Goal: Task Accomplishment & Management: Use online tool/utility

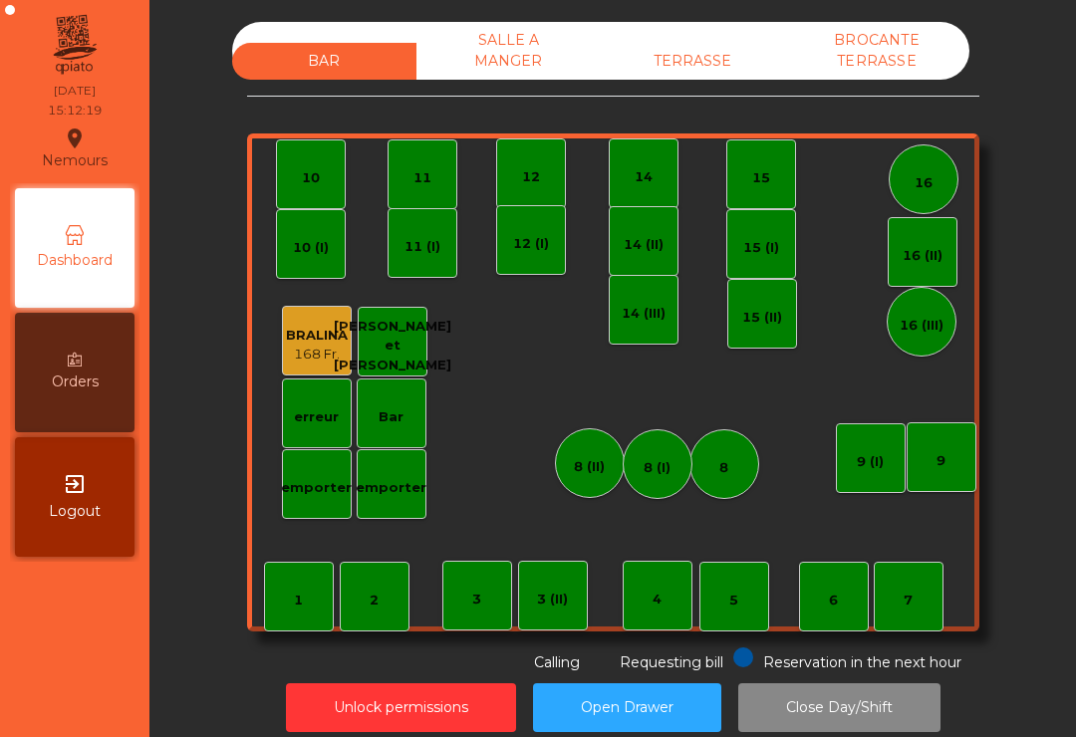
click at [695, 68] on div "TERRASSE" at bounding box center [693, 61] width 184 height 37
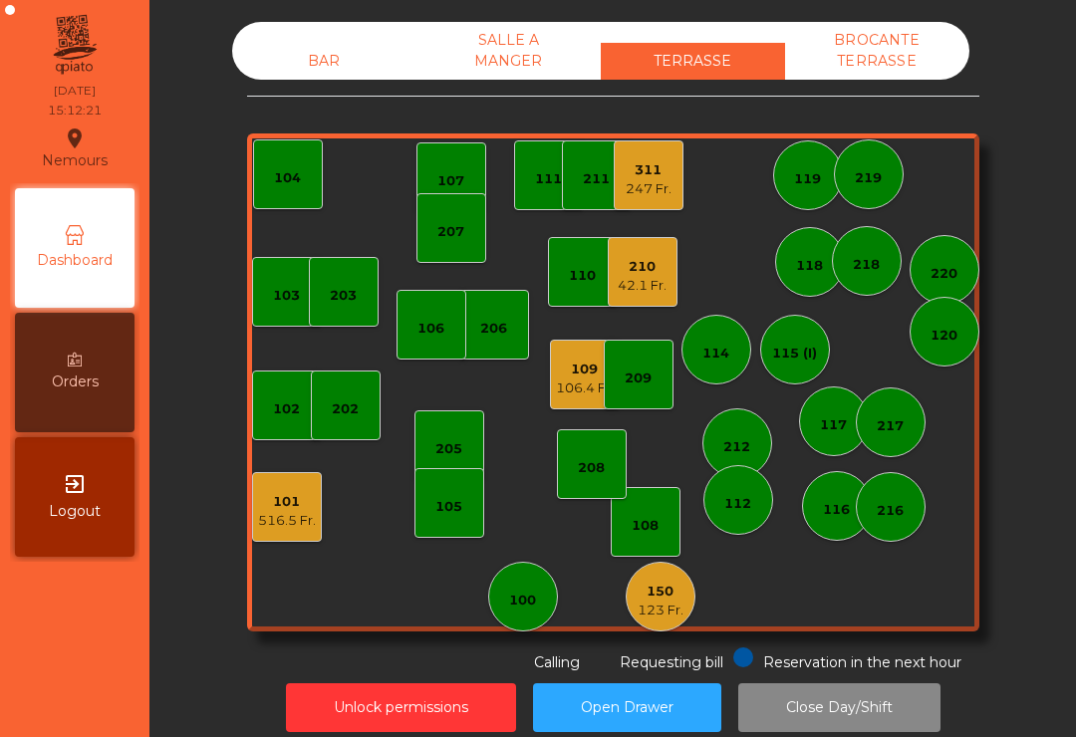
click at [636, 291] on div "42.1 Fr." at bounding box center [642, 286] width 49 height 20
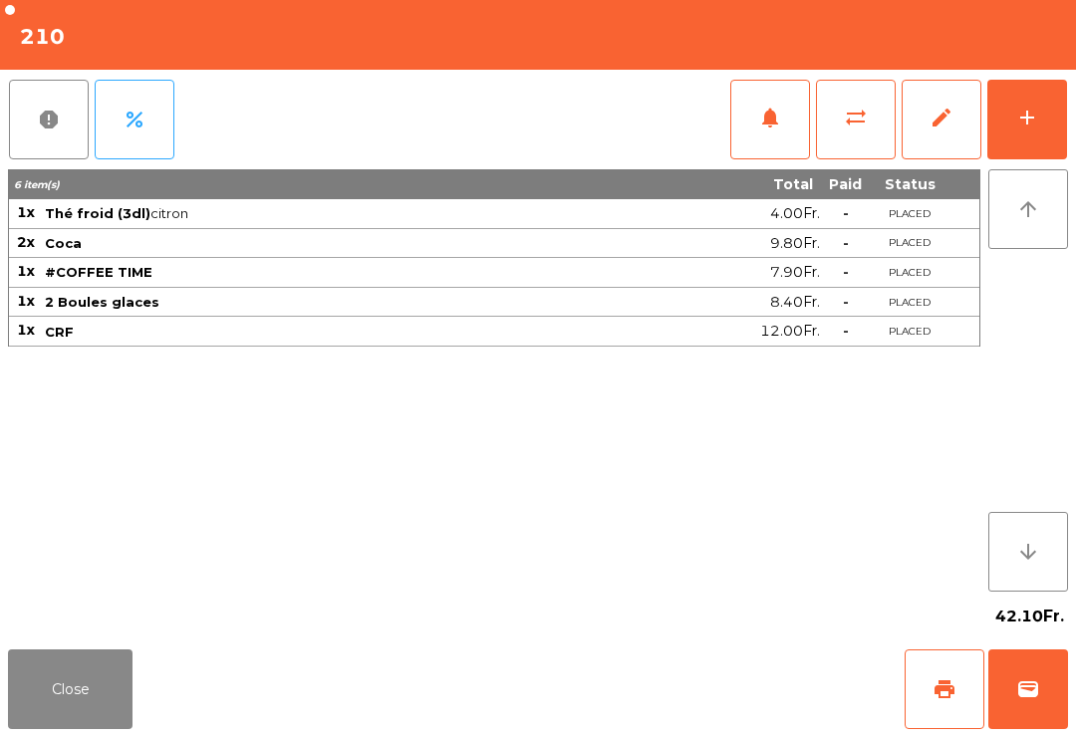
click at [1043, 128] on button "add" at bounding box center [1027, 120] width 80 height 80
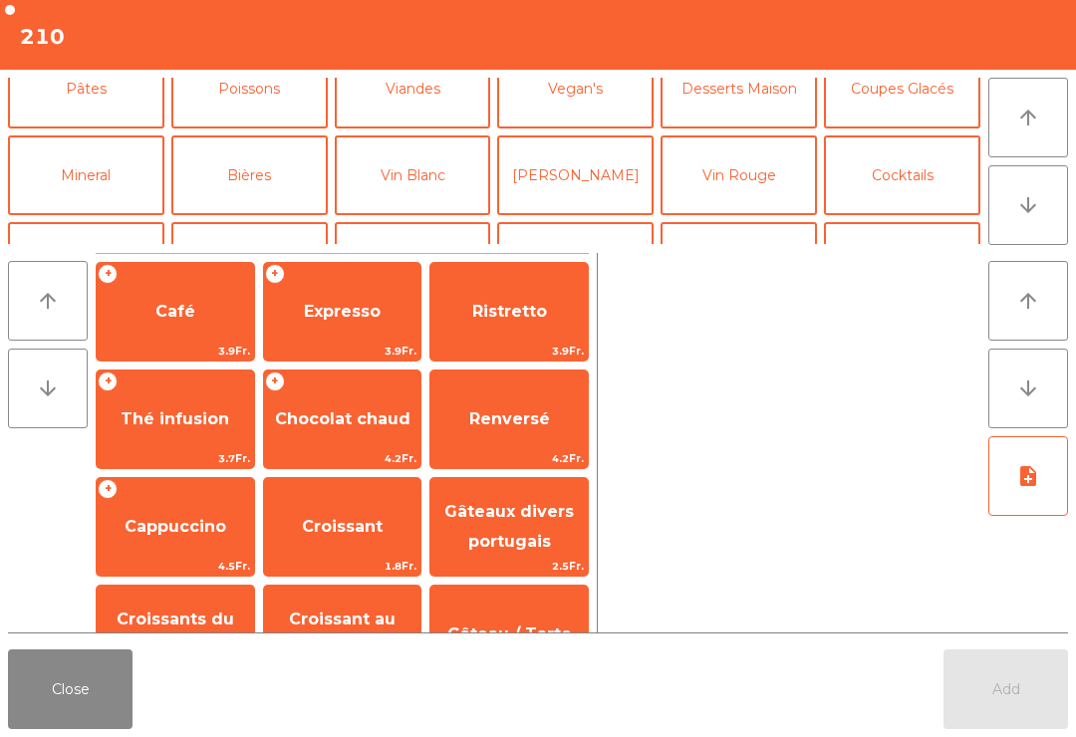
scroll to position [117, 0]
click at [60, 183] on button "Mineral" at bounding box center [86, 174] width 156 height 80
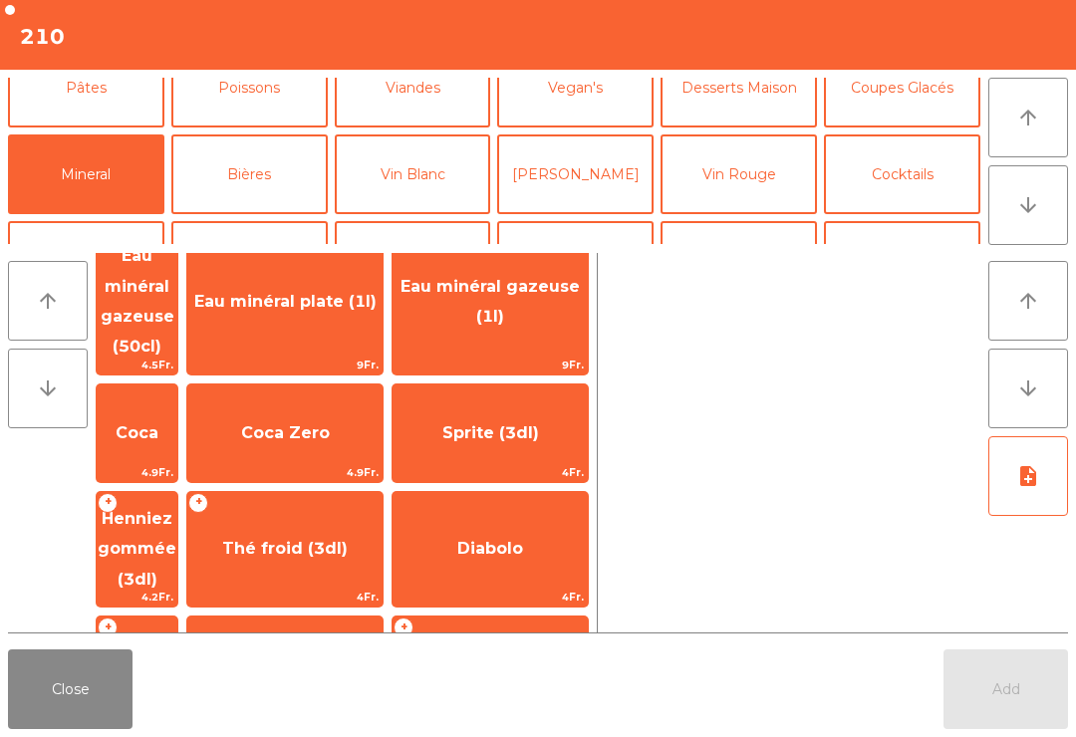
scroll to position [189, 0]
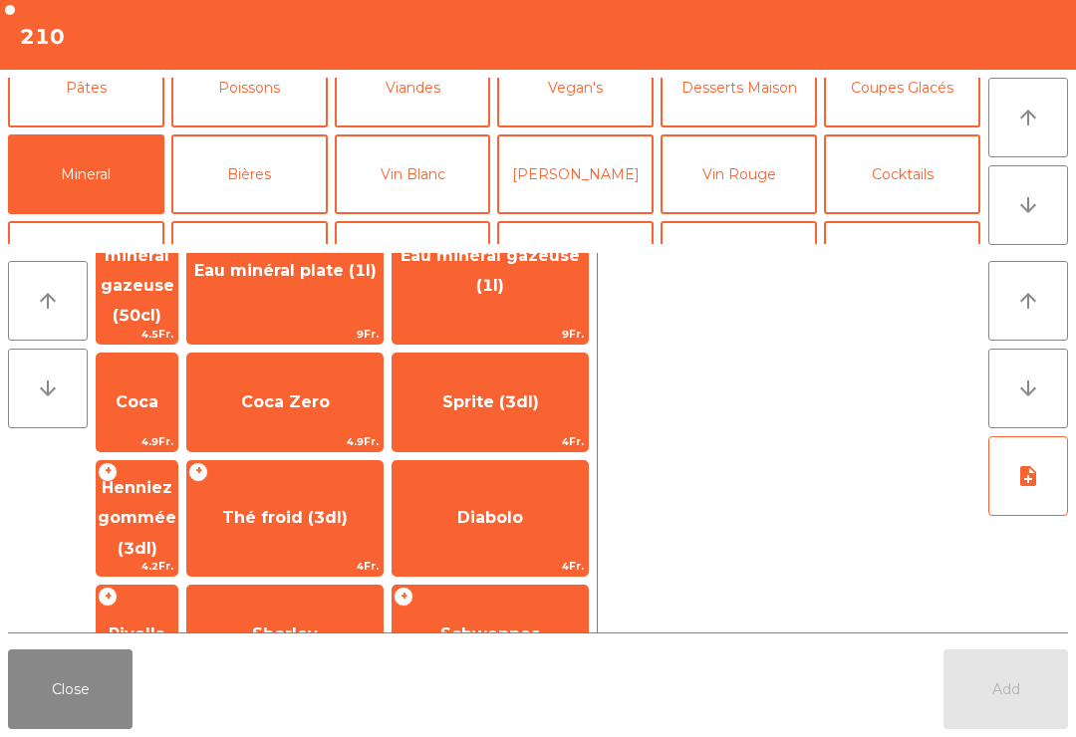
click at [334, 491] on span "Thé froid (3dl)" at bounding box center [284, 518] width 195 height 54
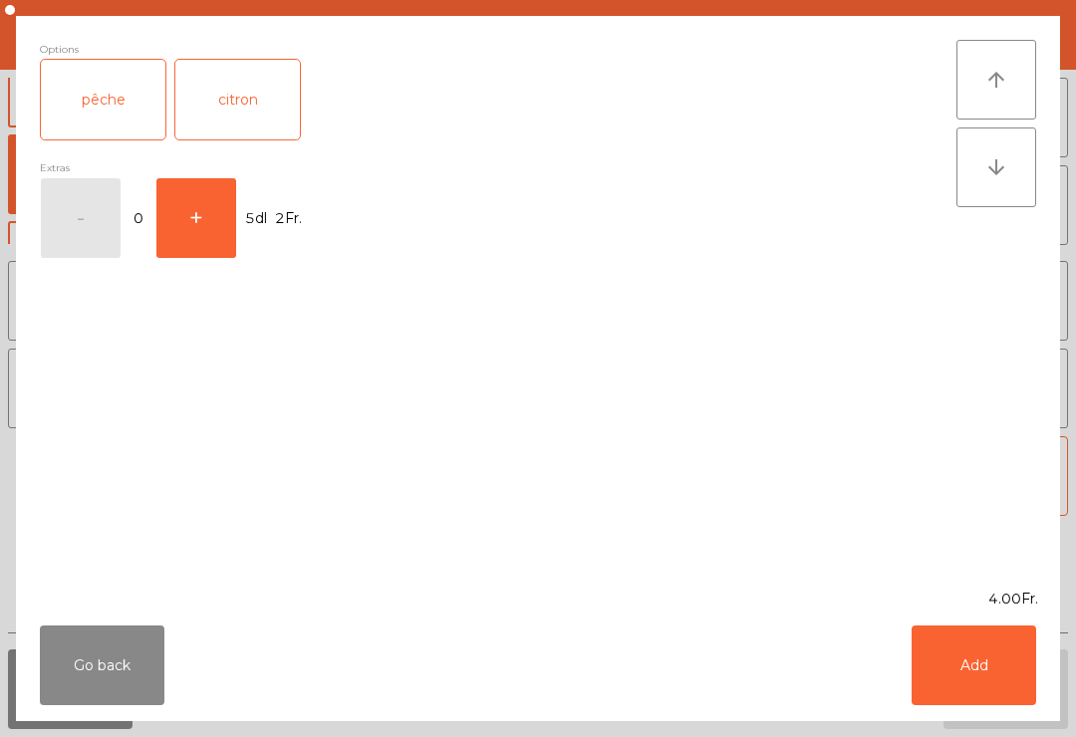
click at [73, 669] on button "Go back" at bounding box center [102, 665] width 124 height 80
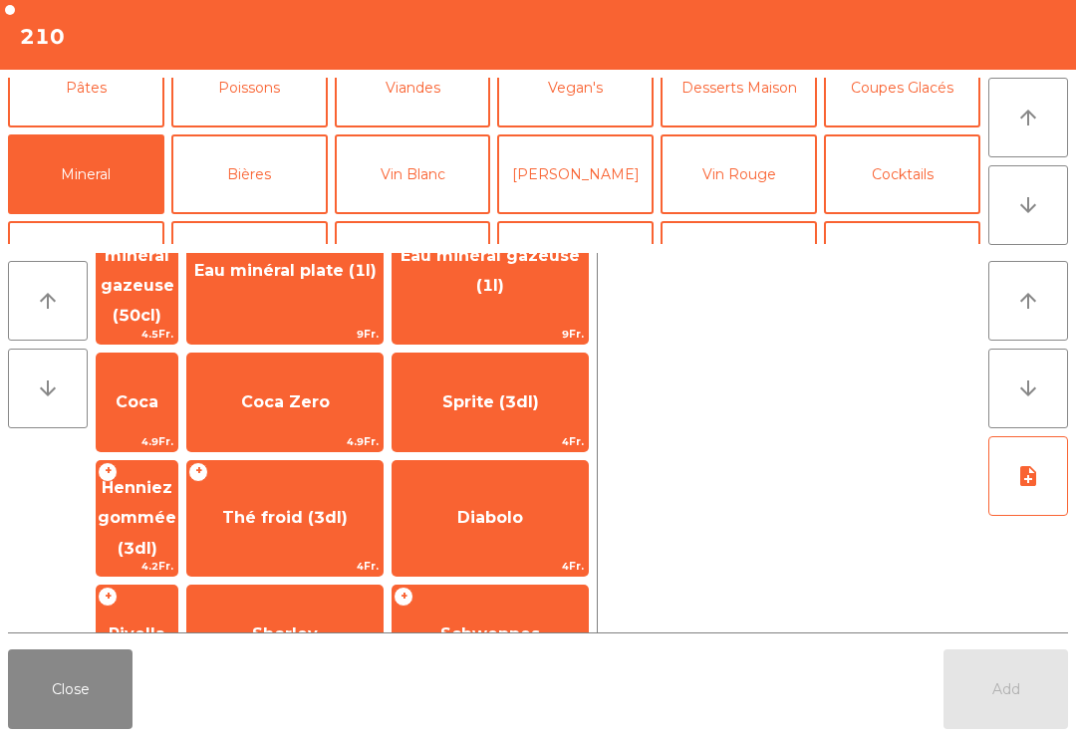
click at [176, 478] on span "Henniez gommée (3dl)" at bounding box center [137, 518] width 79 height 80
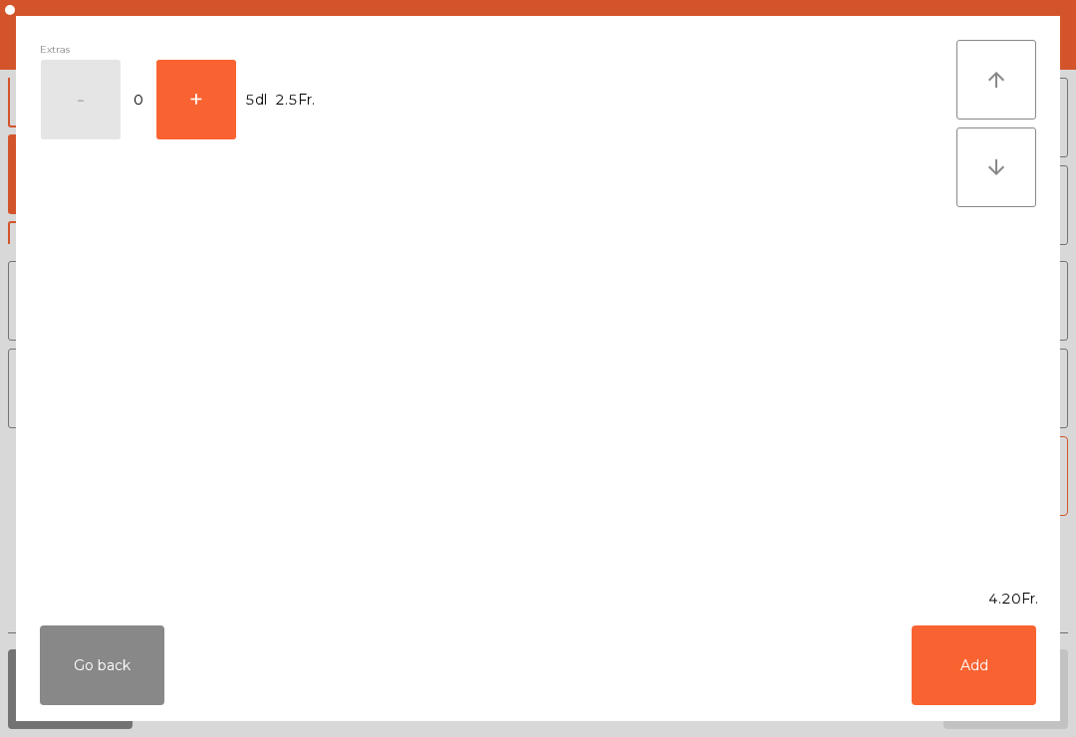
click at [982, 674] on button "Add" at bounding box center [973, 665] width 124 height 80
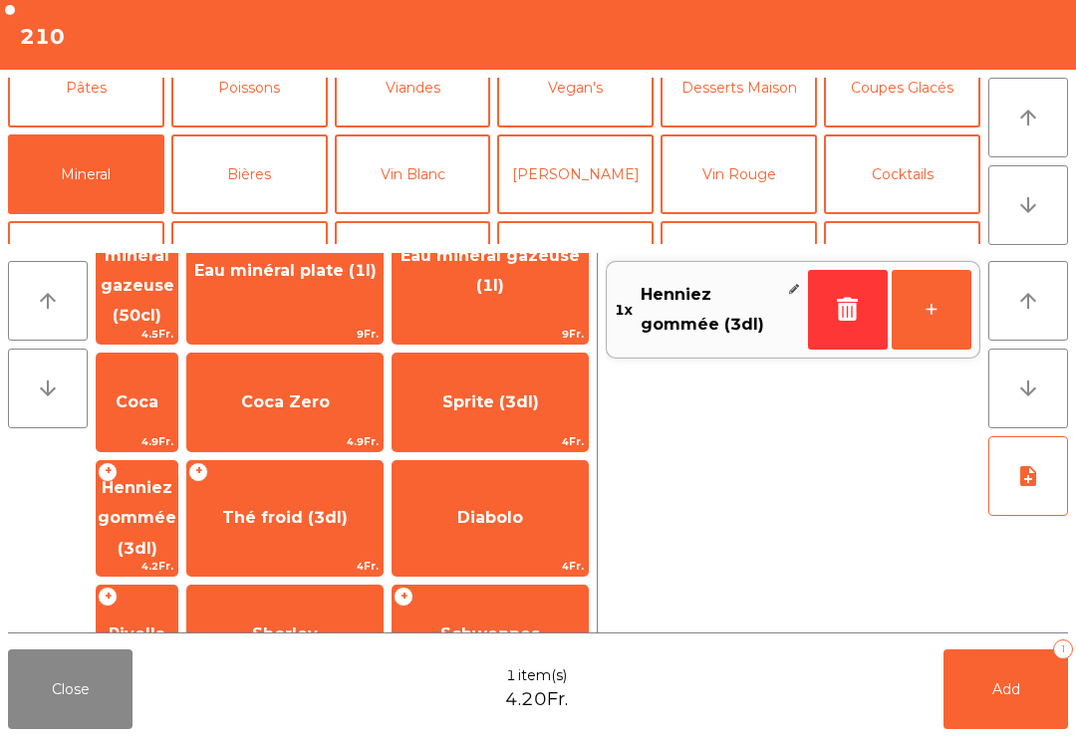
click at [982, 674] on button "Add 1" at bounding box center [1005, 689] width 124 height 80
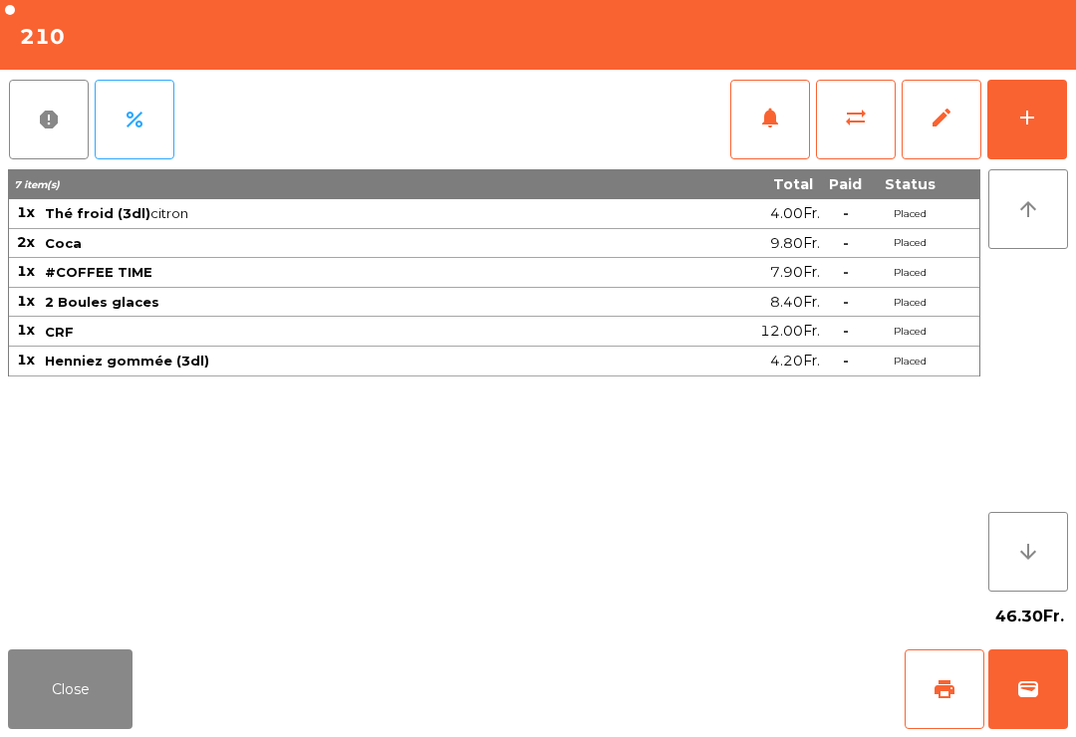
click at [64, 720] on button "Close" at bounding box center [70, 689] width 124 height 80
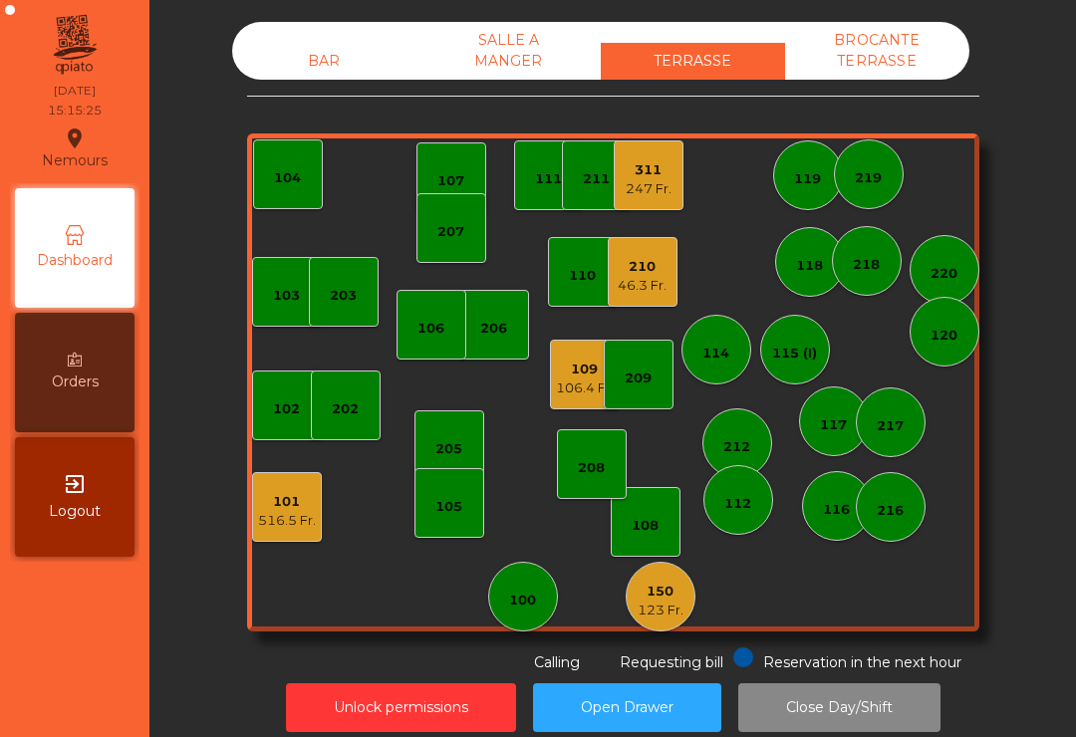
click at [633, 599] on div "150 123 Fr." at bounding box center [660, 597] width 70 height 70
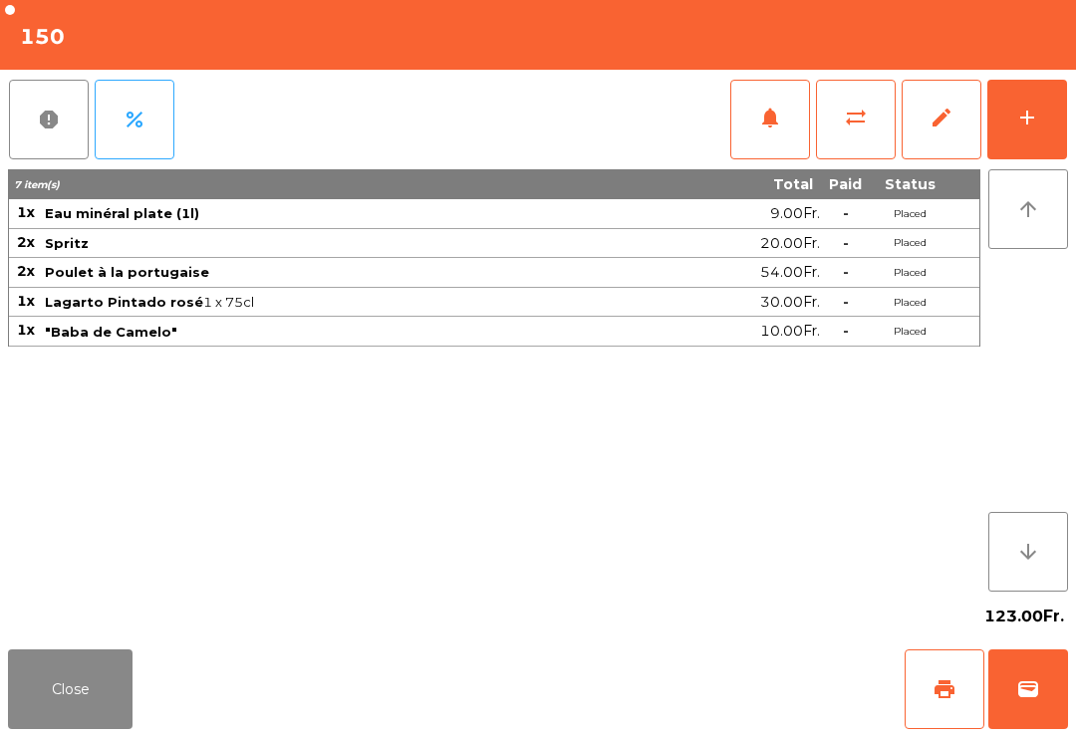
click at [951, 688] on span "print" at bounding box center [944, 689] width 24 height 24
click at [15, 690] on button "Close" at bounding box center [70, 689] width 124 height 80
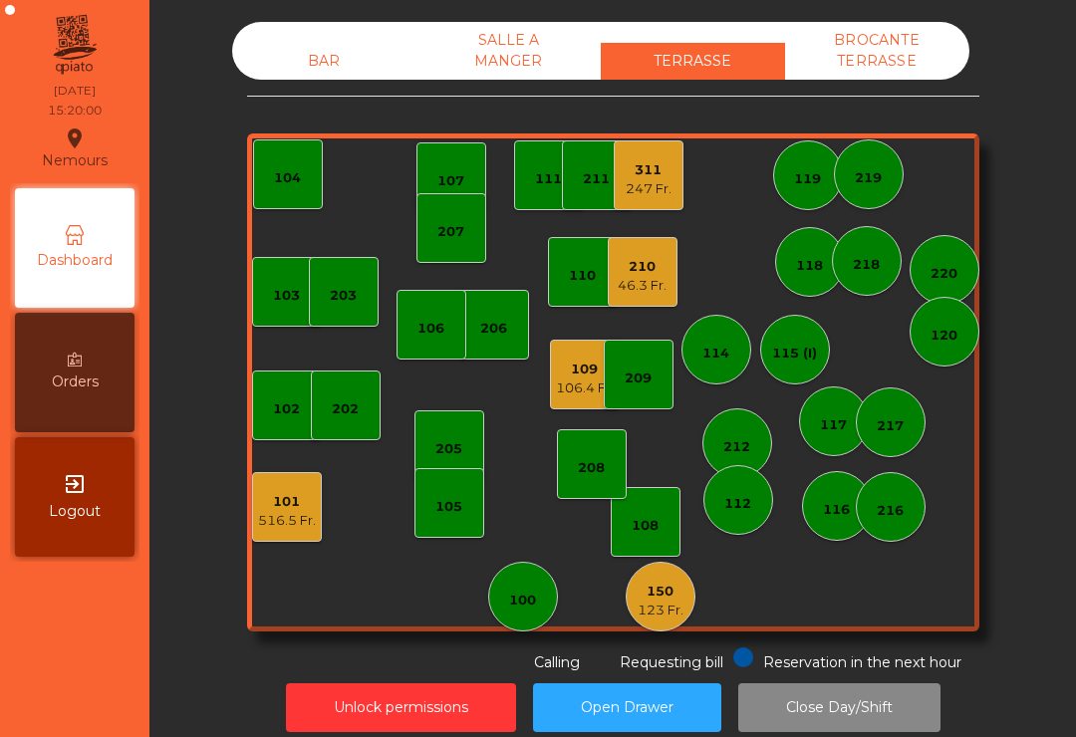
click at [647, 592] on div "150" at bounding box center [660, 592] width 46 height 20
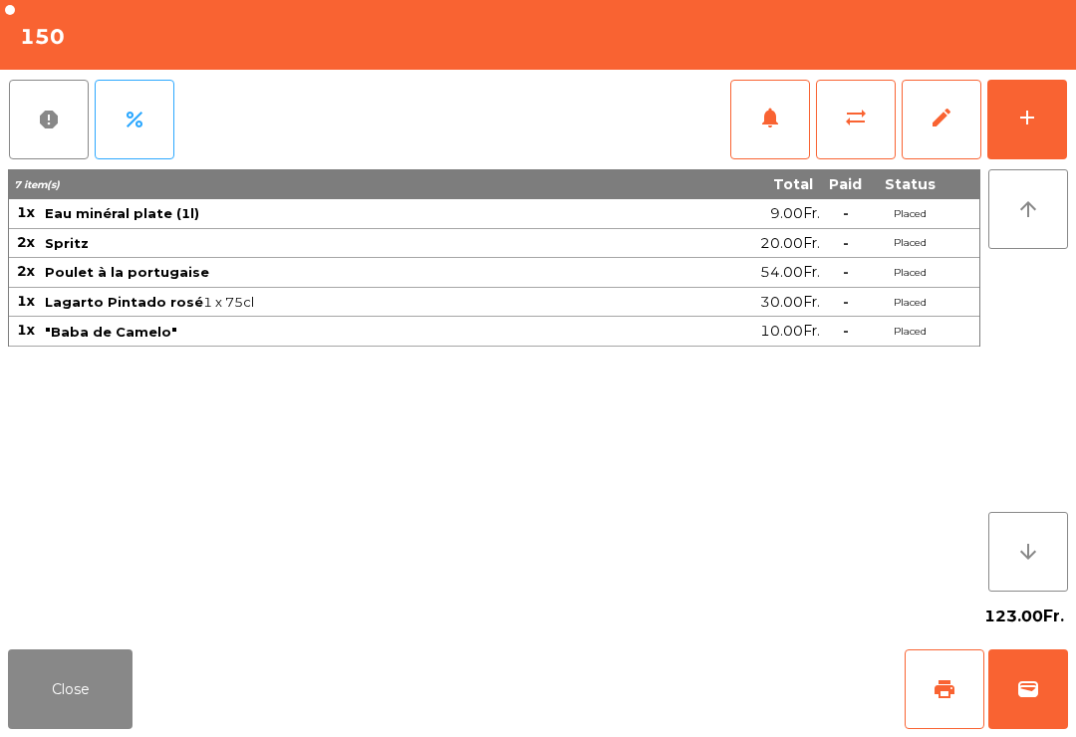
click at [1013, 673] on button "wallet" at bounding box center [1028, 689] width 80 height 80
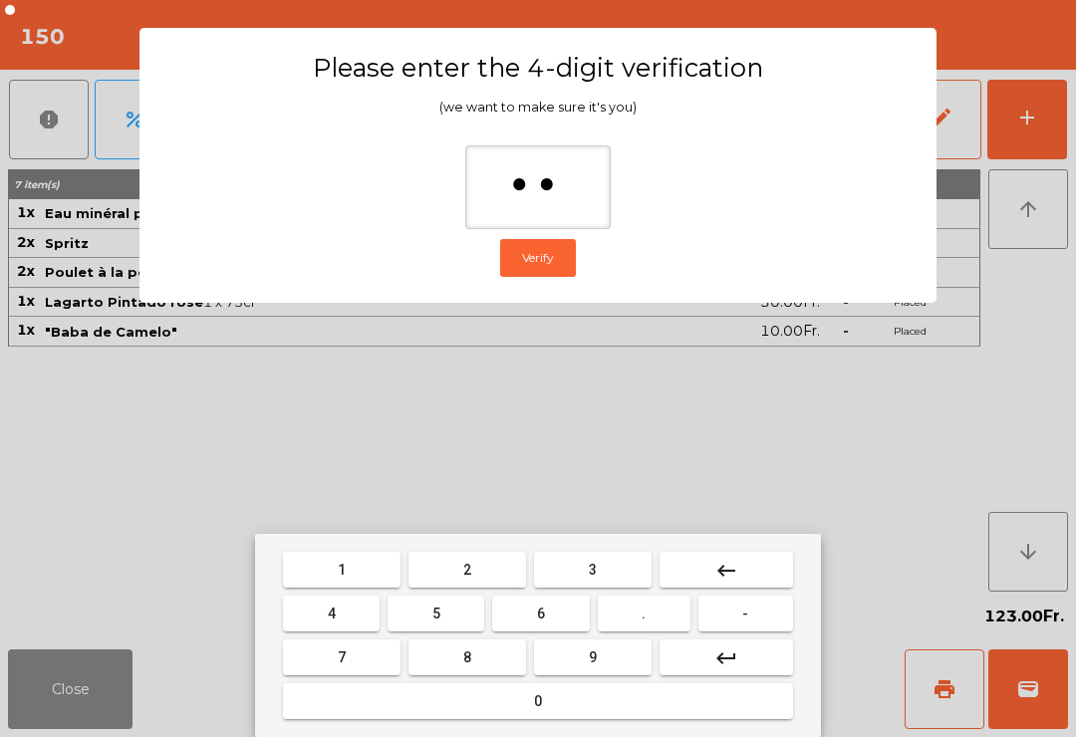
type input "***"
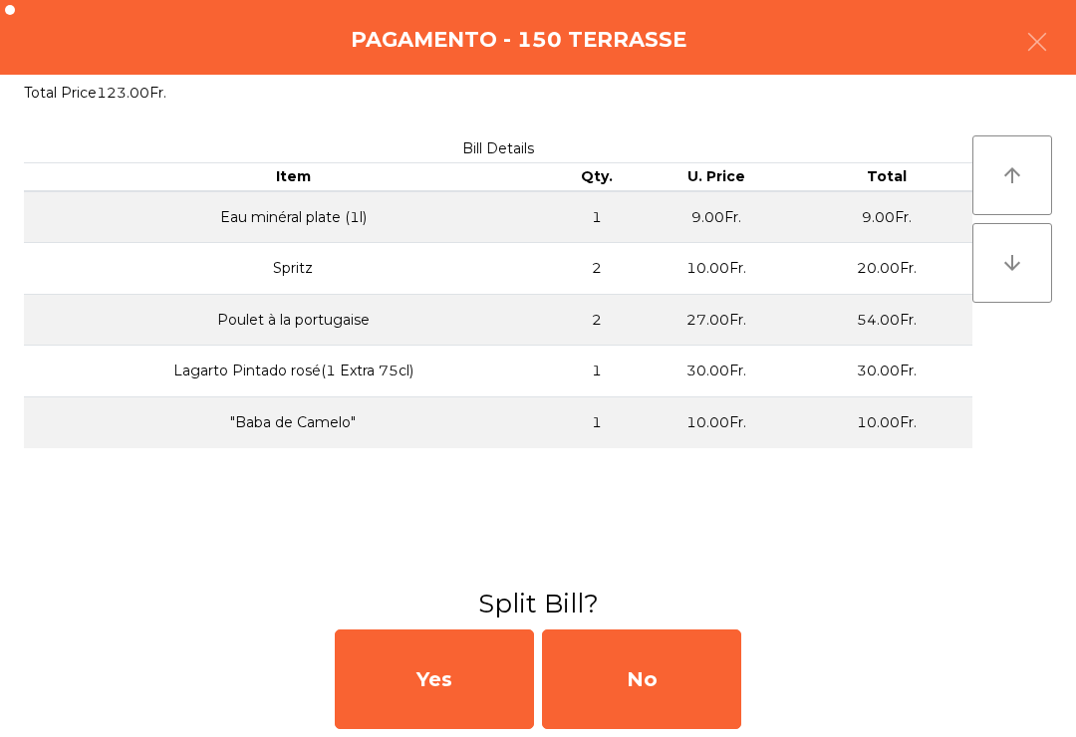
click at [707, 671] on div "No" at bounding box center [641, 679] width 199 height 100
click at [707, 671] on div "MB" at bounding box center [641, 679] width 199 height 100
click at [659, 676] on div "No" at bounding box center [641, 679] width 199 height 100
click at [651, 670] on div "No" at bounding box center [641, 679] width 199 height 100
click at [654, 653] on div "No" at bounding box center [641, 679] width 199 height 100
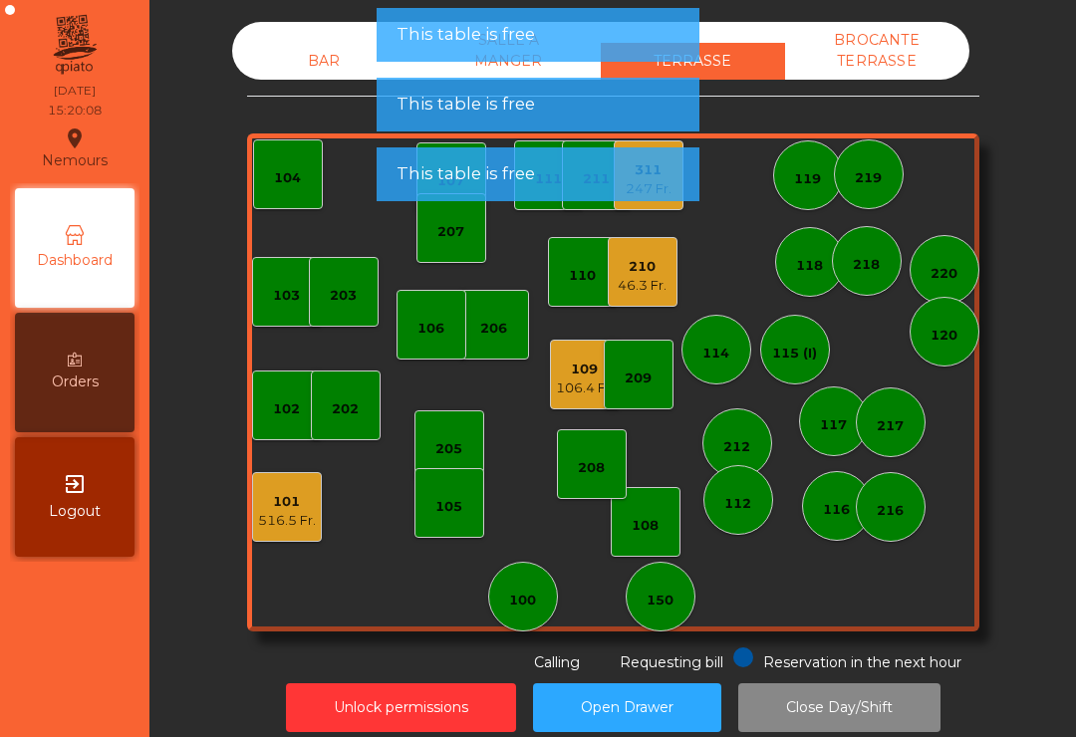
click at [301, 524] on div "516.5 Fr." at bounding box center [287, 521] width 58 height 20
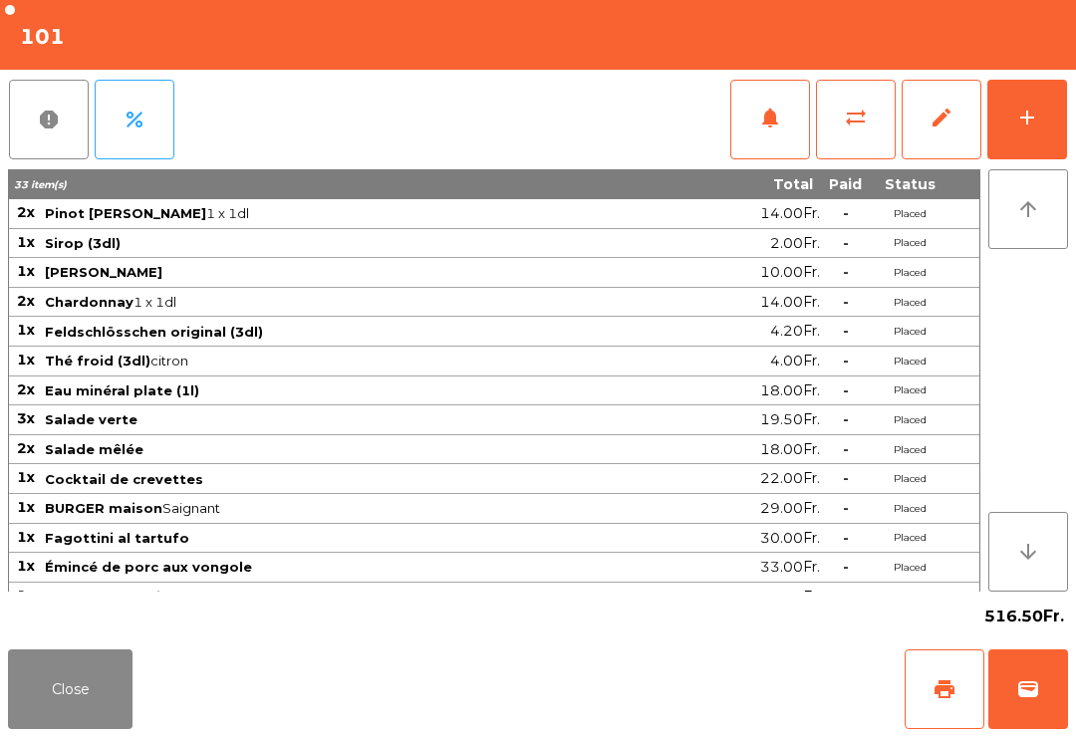
click at [1022, 702] on button "wallet" at bounding box center [1028, 689] width 80 height 80
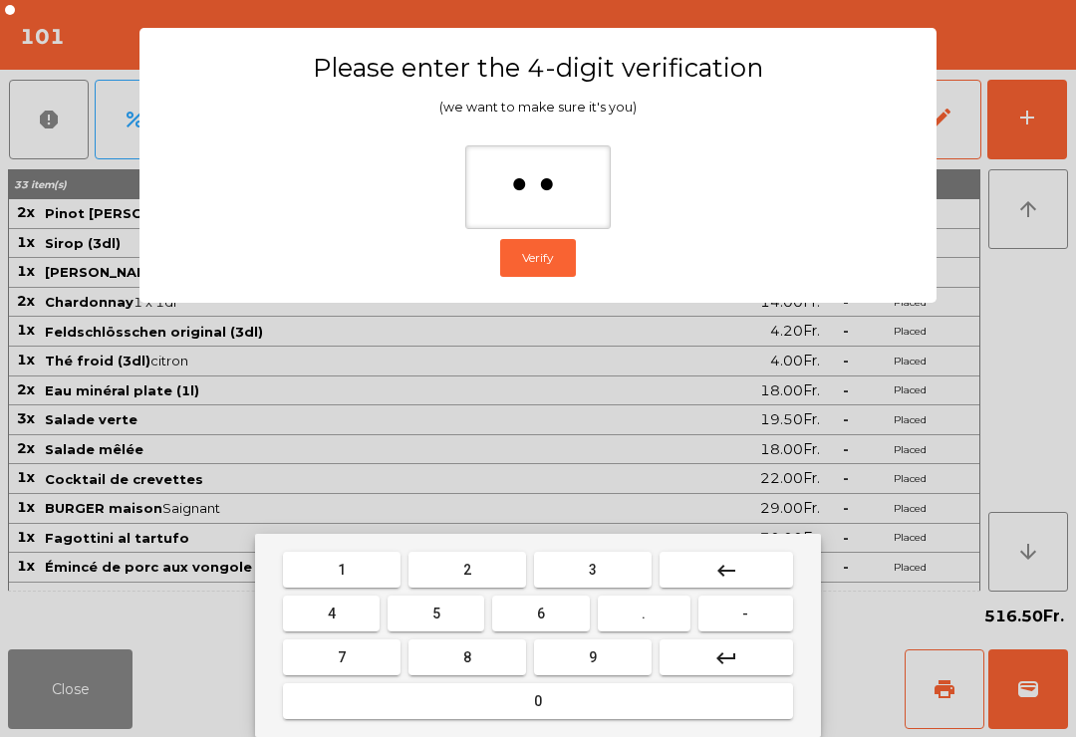
type input "***"
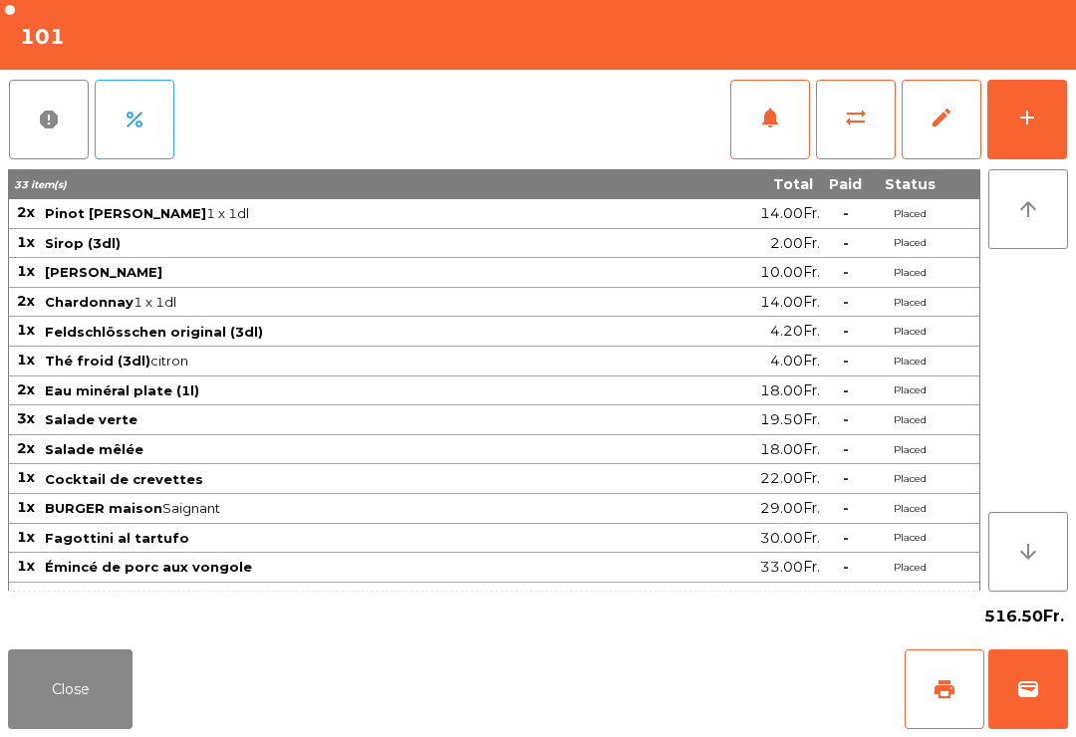
click at [713, 715] on div "Close print wallet" at bounding box center [538, 689] width 1076 height 96
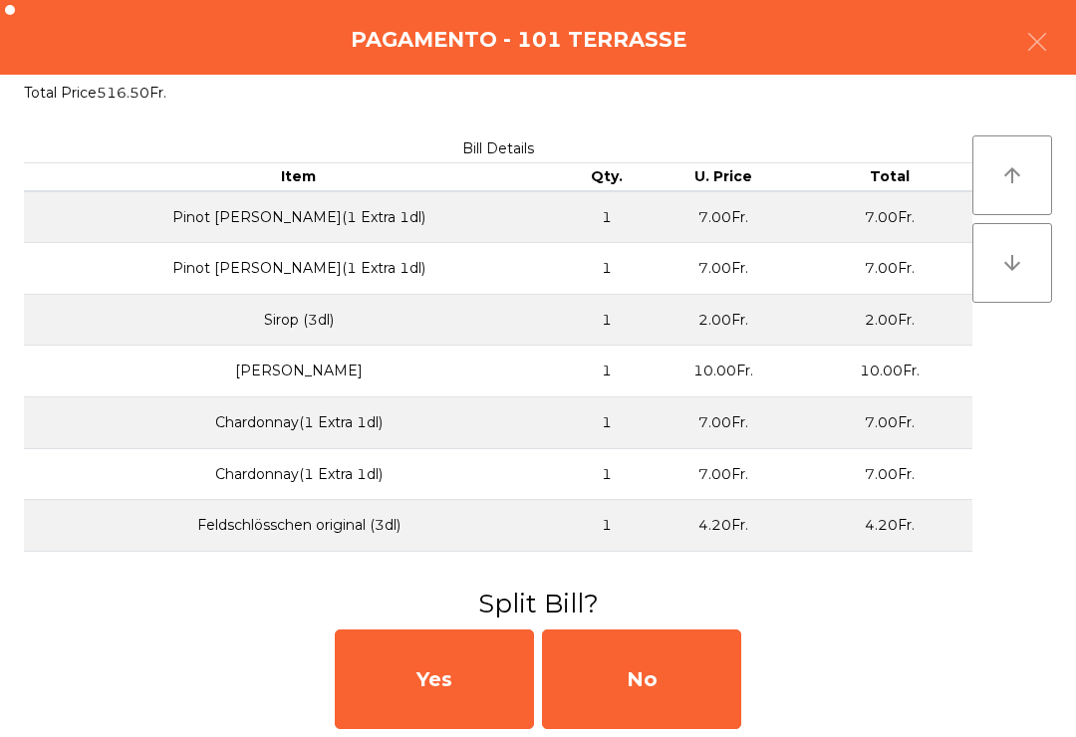
click at [712, 714] on div "No" at bounding box center [641, 679] width 199 height 100
click at [698, 705] on div "MB" at bounding box center [641, 679] width 199 height 100
click at [698, 705] on div "No" at bounding box center [641, 679] width 199 height 100
click at [658, 716] on div "No" at bounding box center [641, 679] width 199 height 100
click at [658, 715] on div "No" at bounding box center [641, 679] width 199 height 100
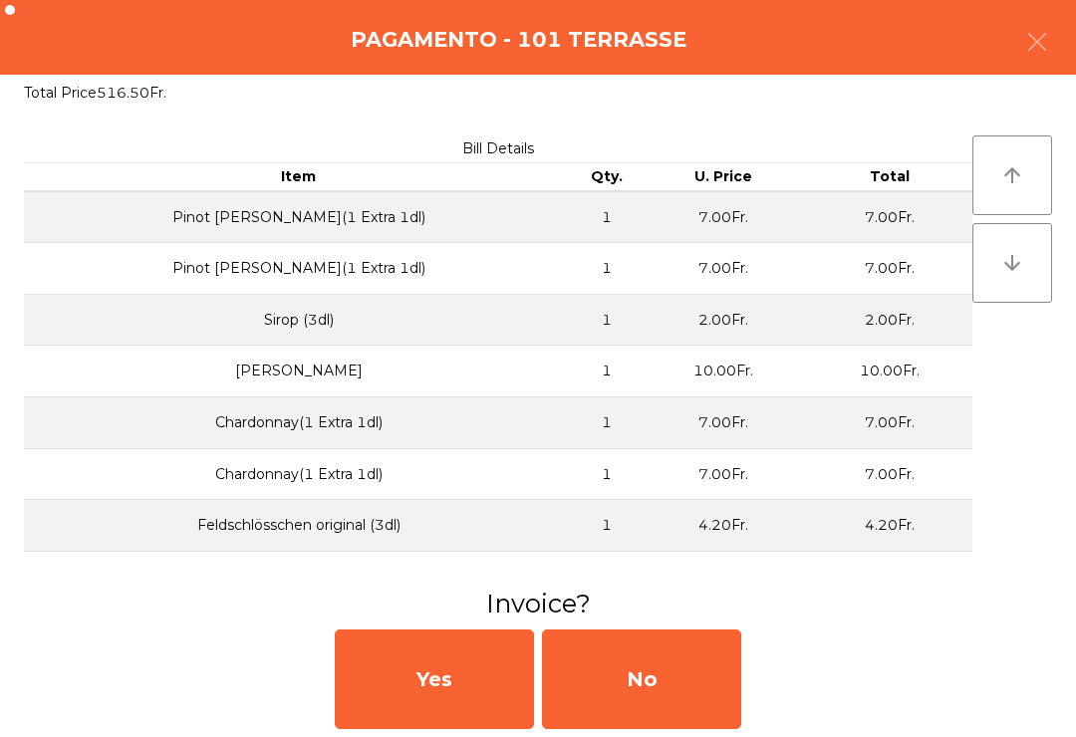
click at [660, 718] on div "No" at bounding box center [641, 679] width 199 height 100
